Goal: Navigation & Orientation: Find specific page/section

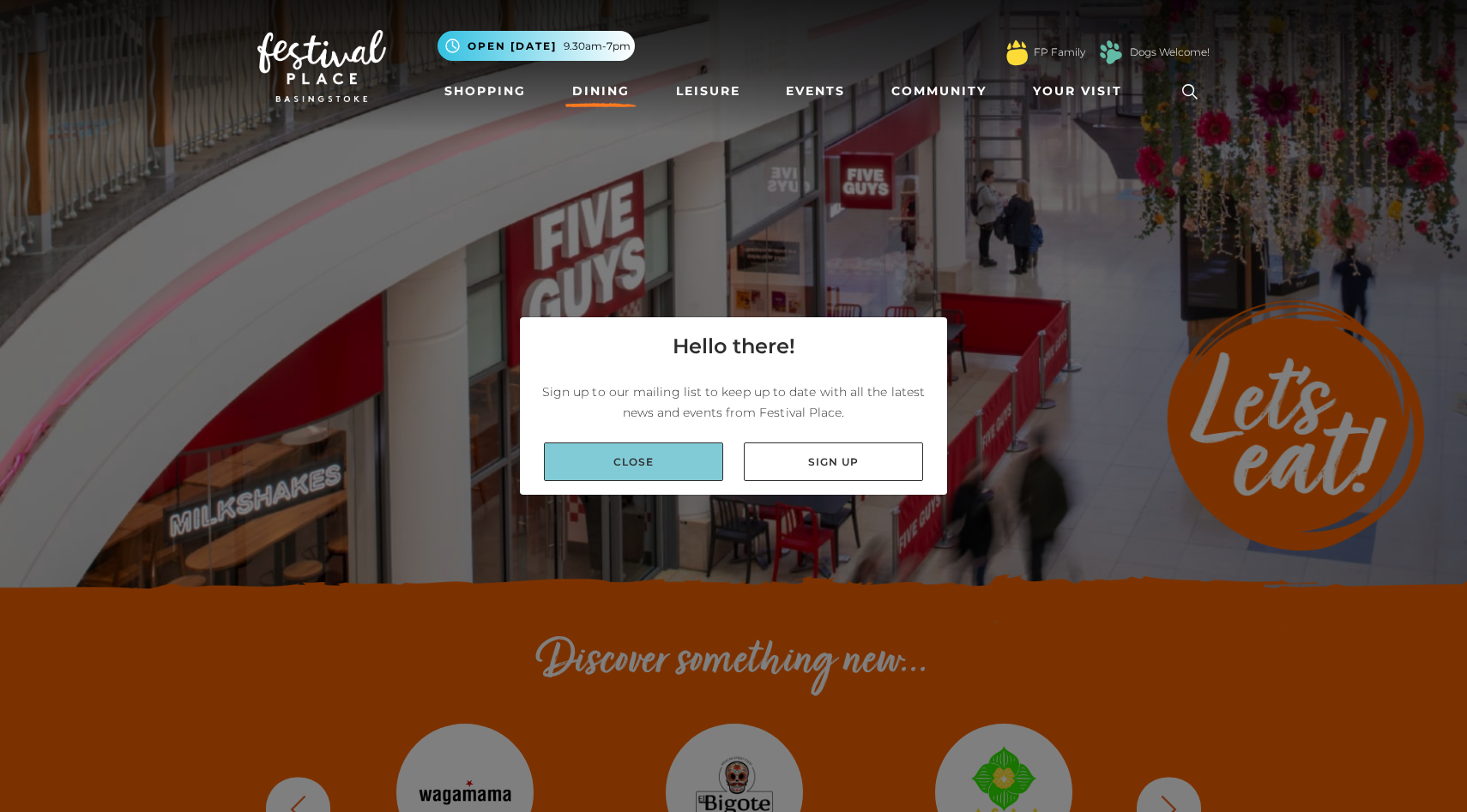
click at [600, 477] on link "Close" at bounding box center [633, 462] width 179 height 39
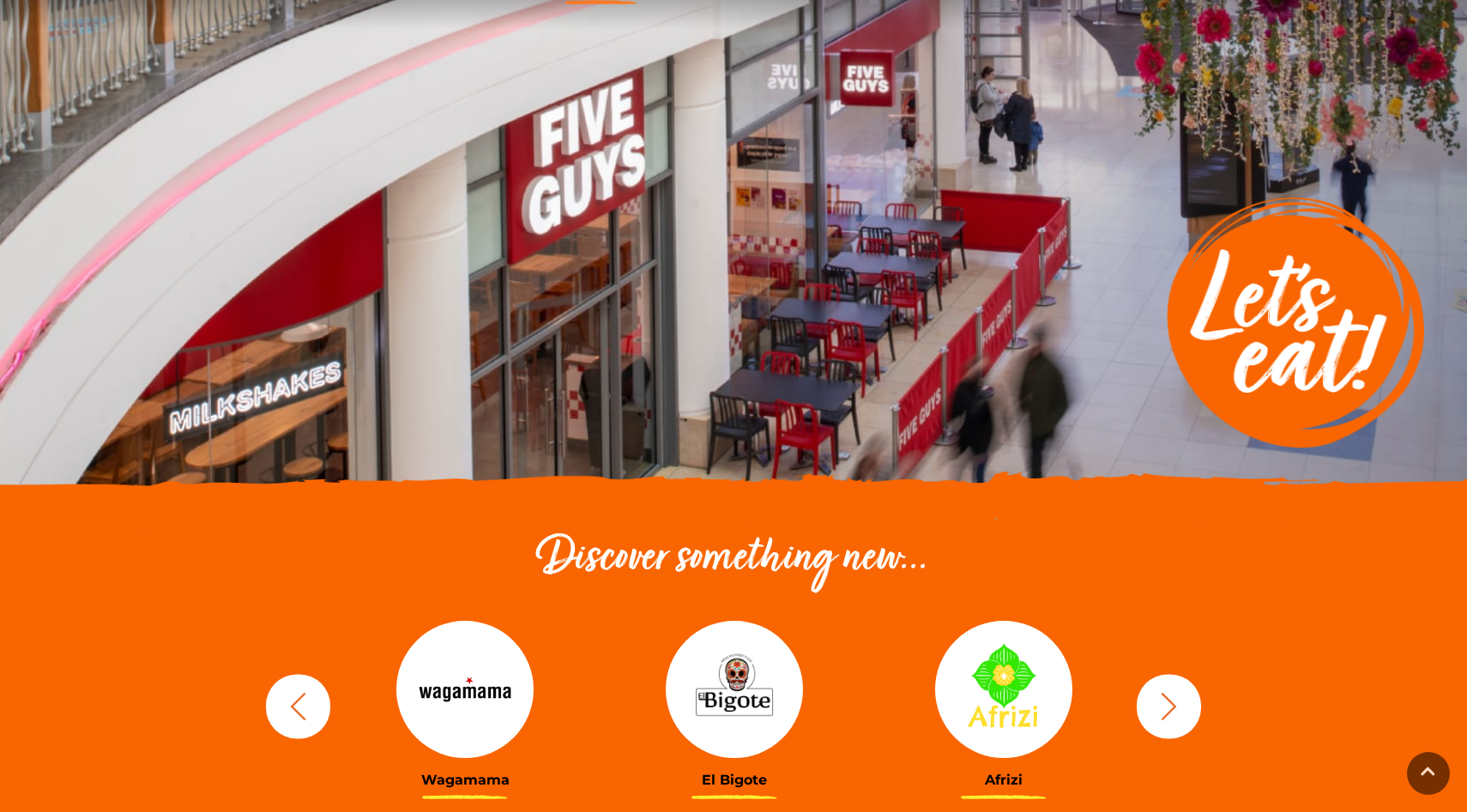
scroll to position [393, 0]
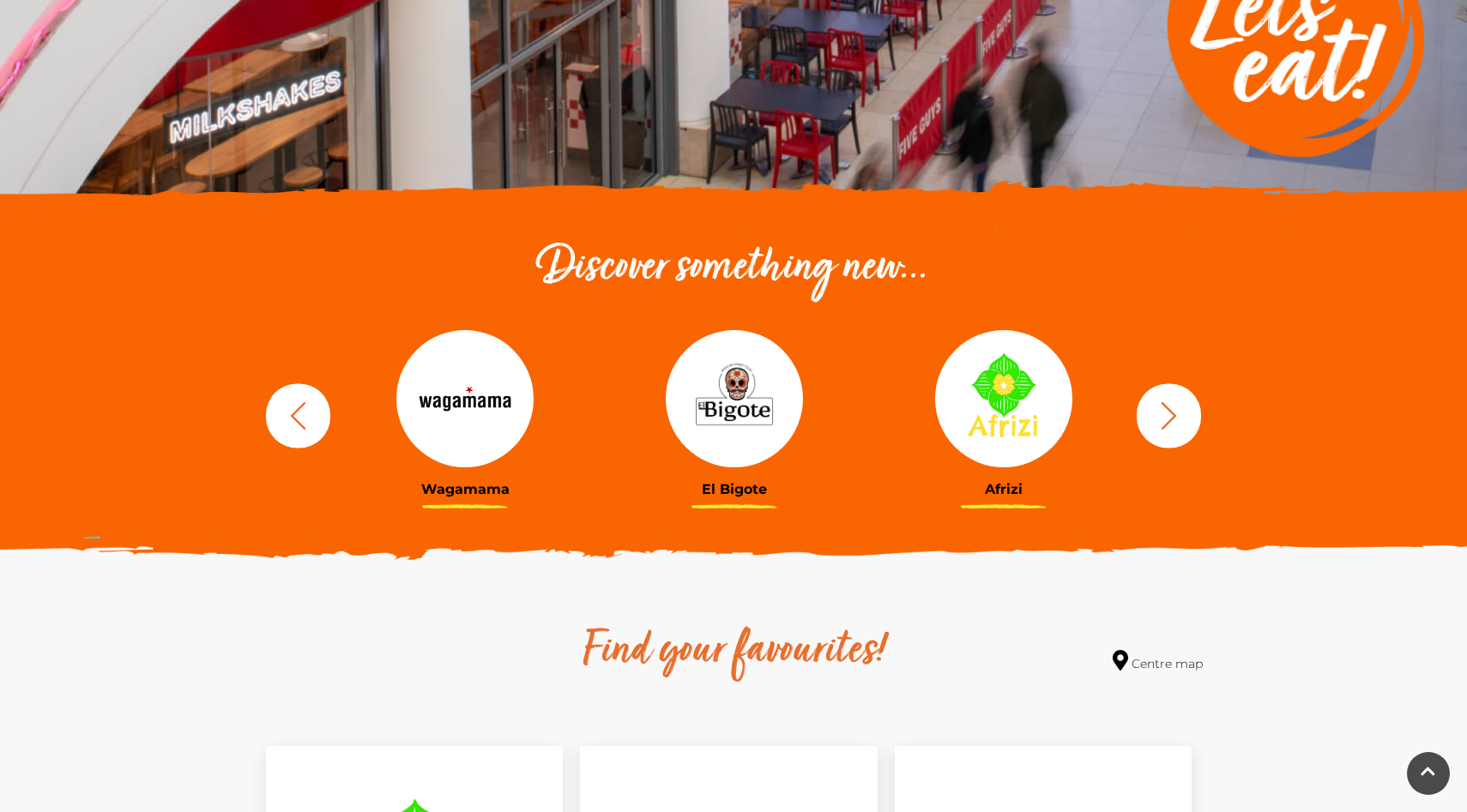
click at [1161, 413] on icon "button" at bounding box center [1169, 415] width 32 height 32
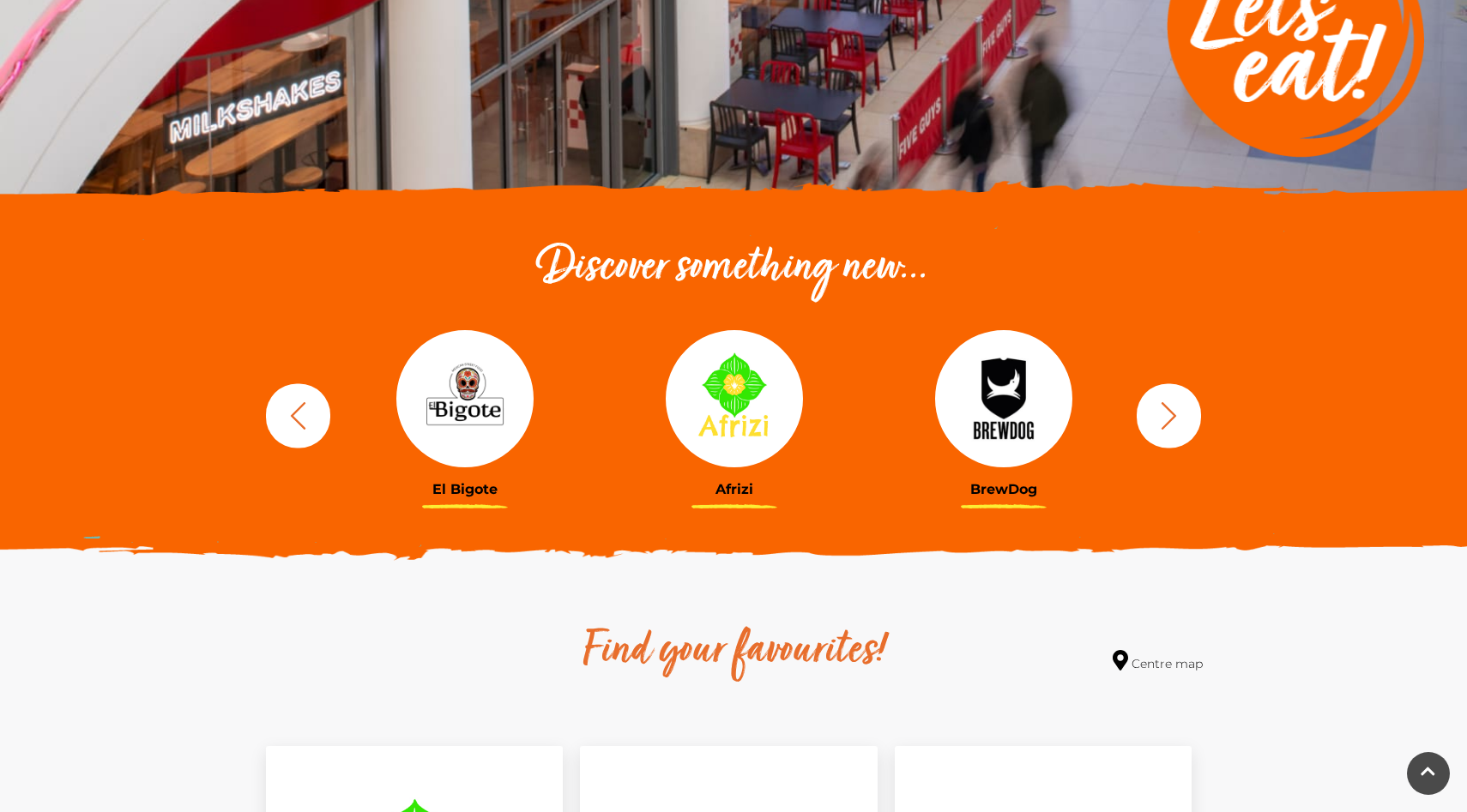
click at [1163, 432] on button "button" at bounding box center [1169, 415] width 64 height 64
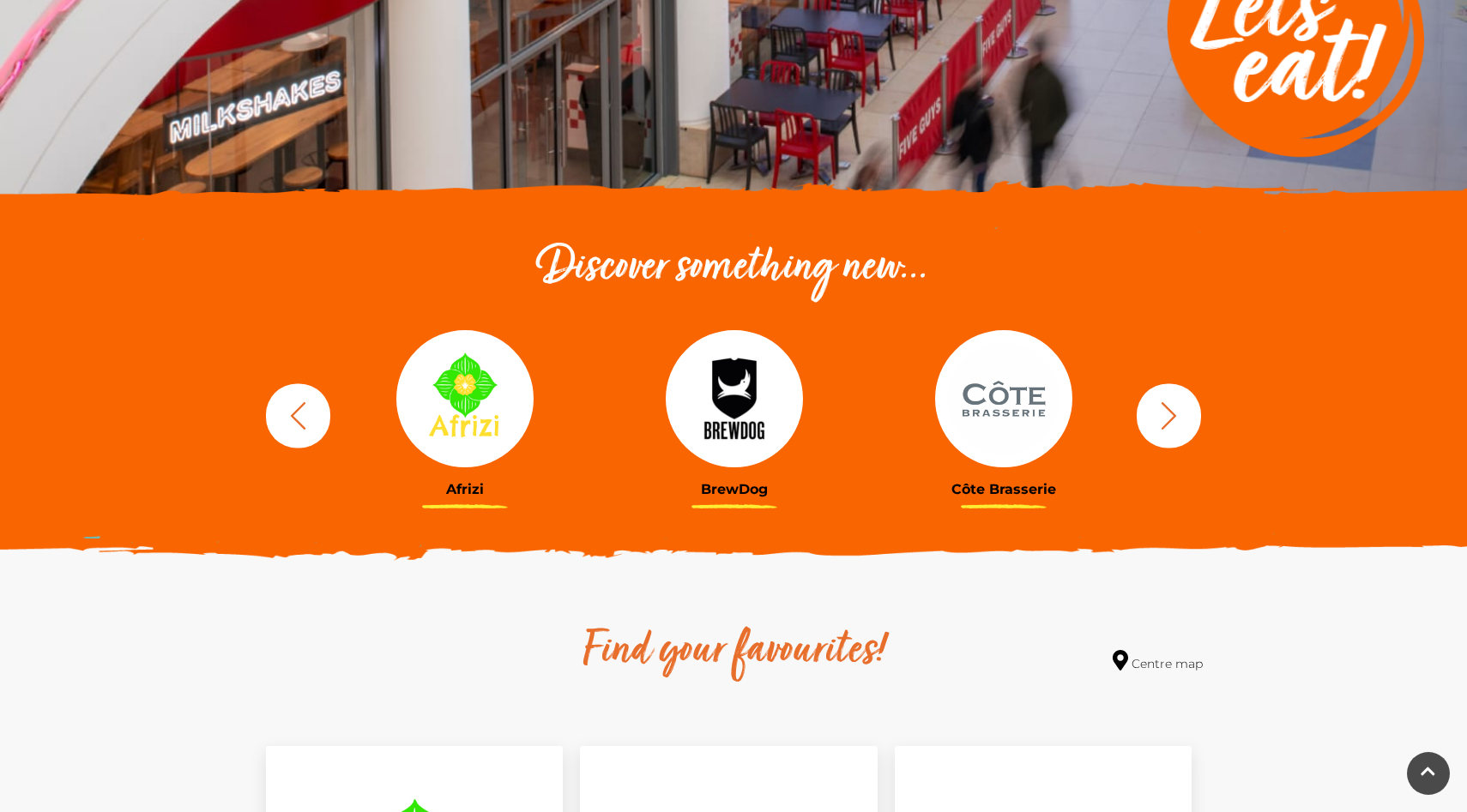
click at [1163, 432] on button "button" at bounding box center [1169, 415] width 64 height 64
click at [1166, 414] on icon "button" at bounding box center [1169, 415] width 32 height 32
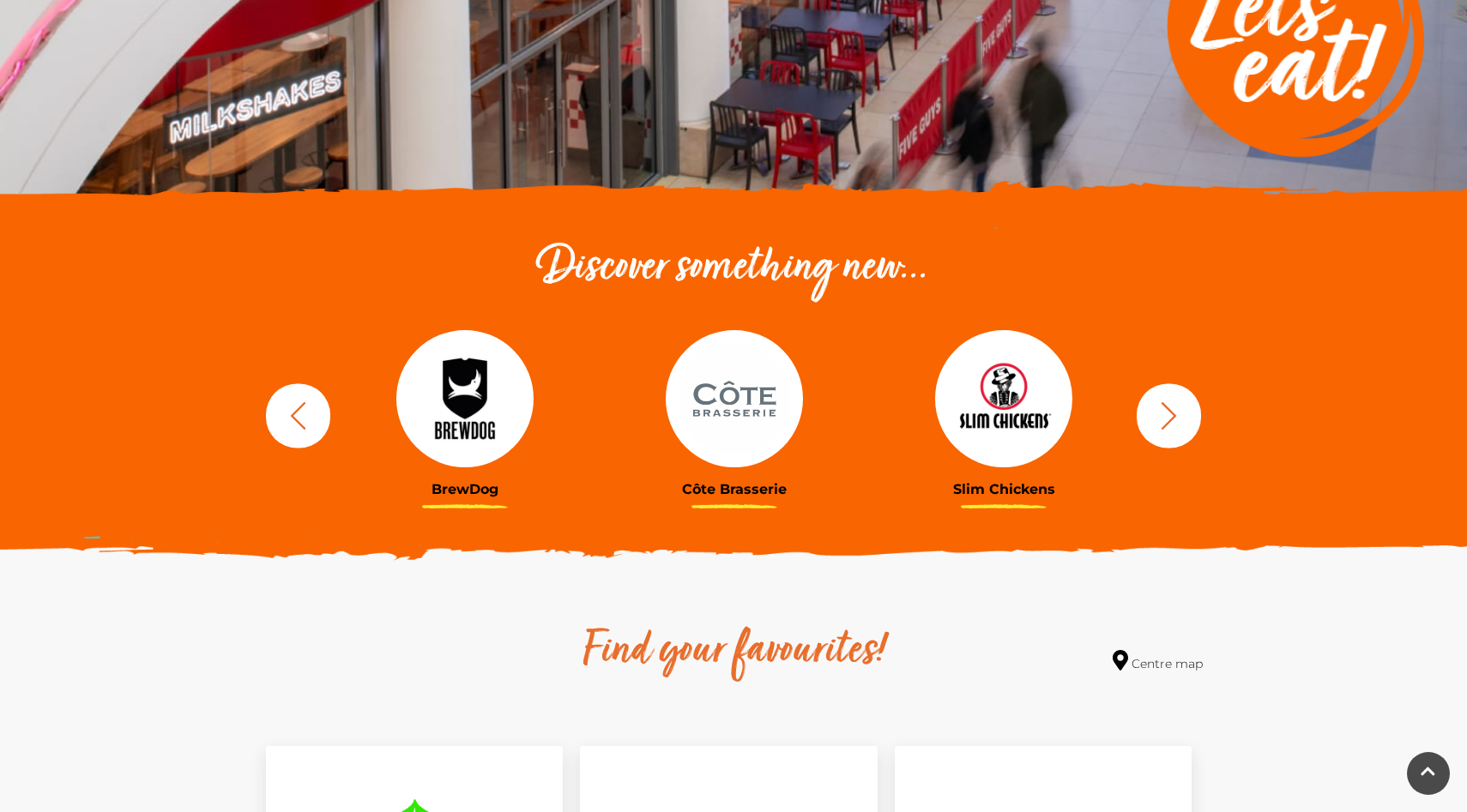
click at [1166, 414] on icon "button" at bounding box center [1169, 415] width 32 height 32
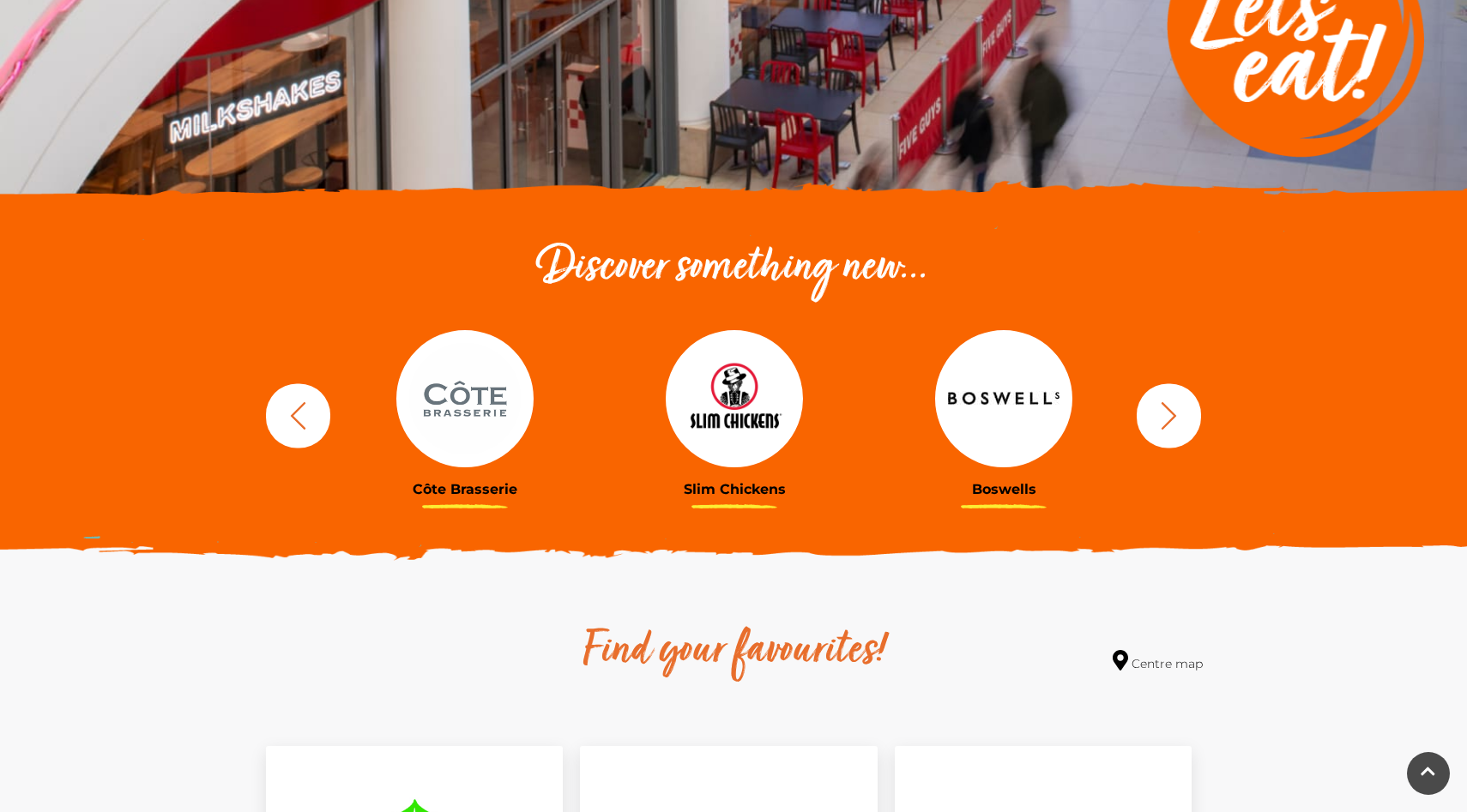
click at [1163, 414] on icon "button" at bounding box center [1169, 415] width 32 height 32
click at [1159, 416] on icon "button" at bounding box center [1169, 415] width 32 height 32
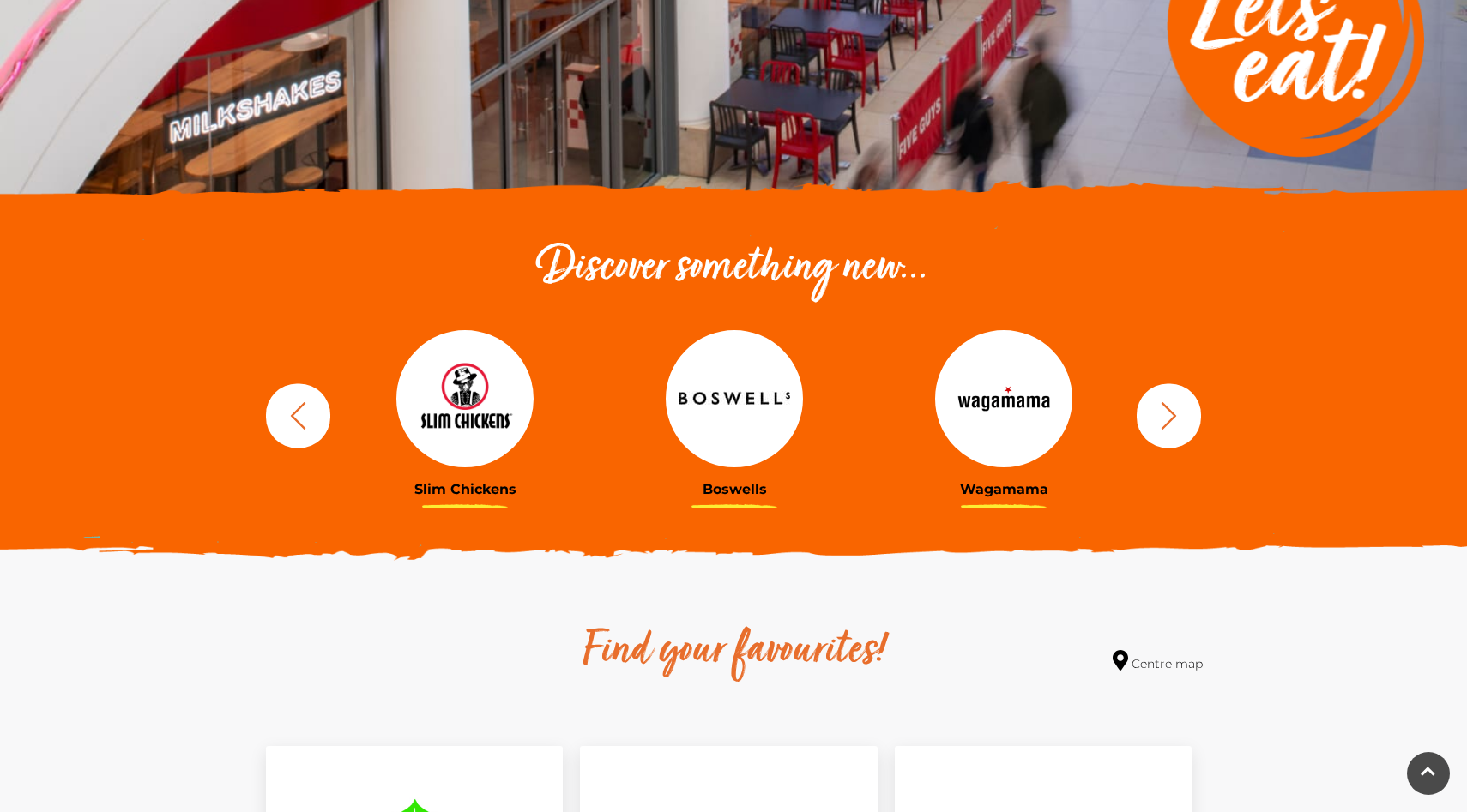
click at [1160, 419] on icon "button" at bounding box center [1169, 415] width 32 height 32
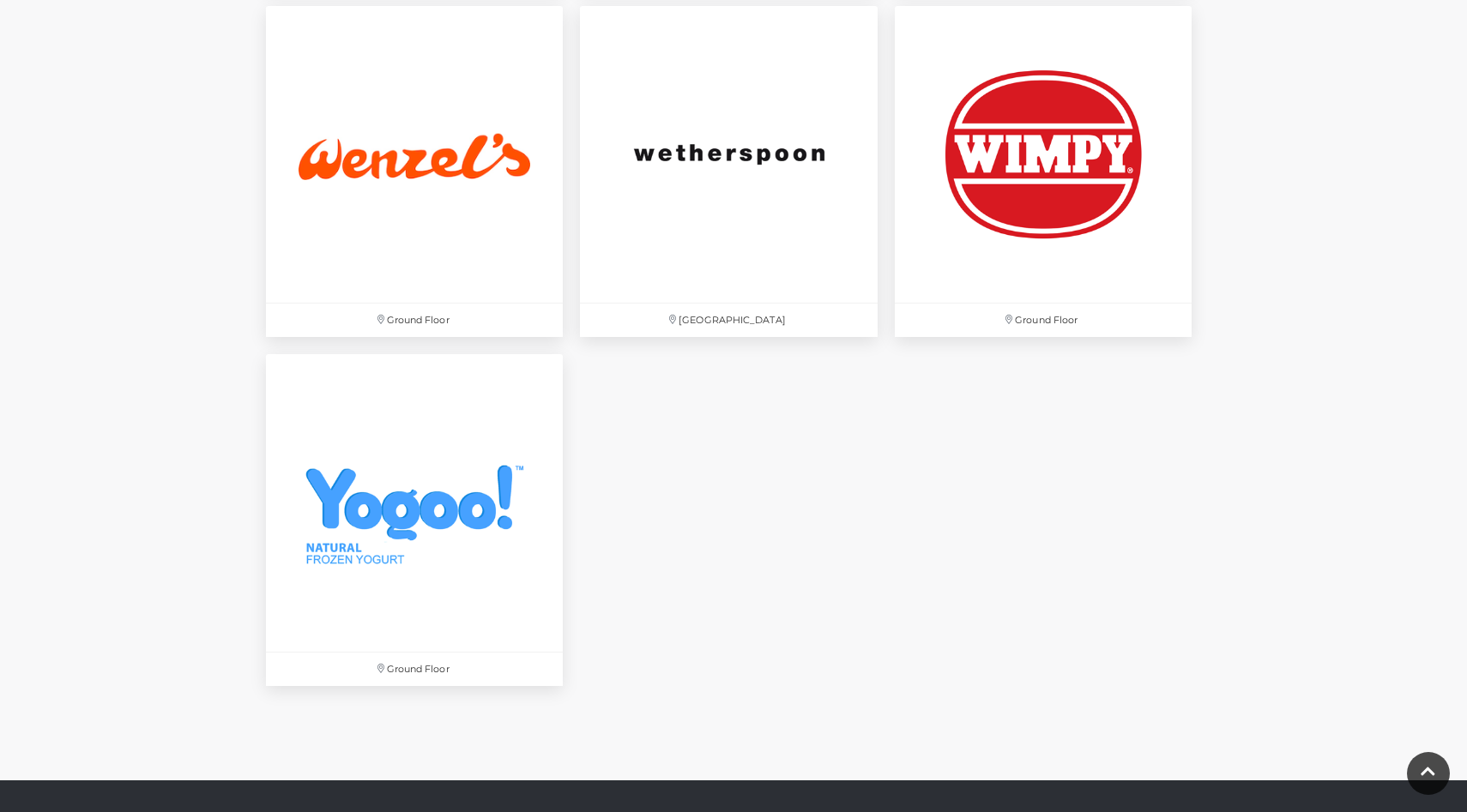
scroll to position [5680, 0]
